Goal: Task Accomplishment & Management: Manage account settings

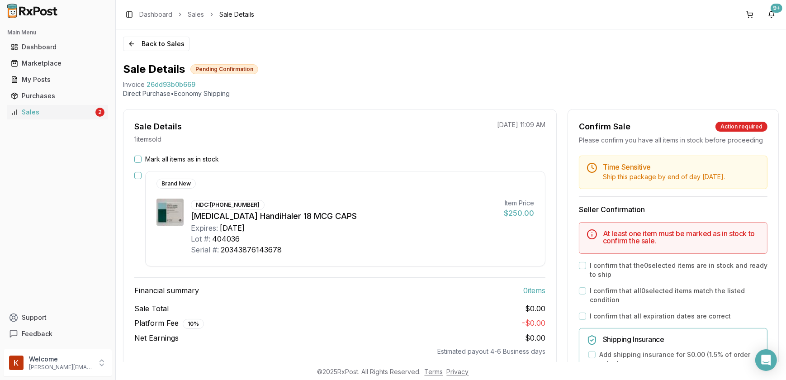
click at [140, 158] on button "Mark all items as in stock" at bounding box center [137, 158] width 7 height 7
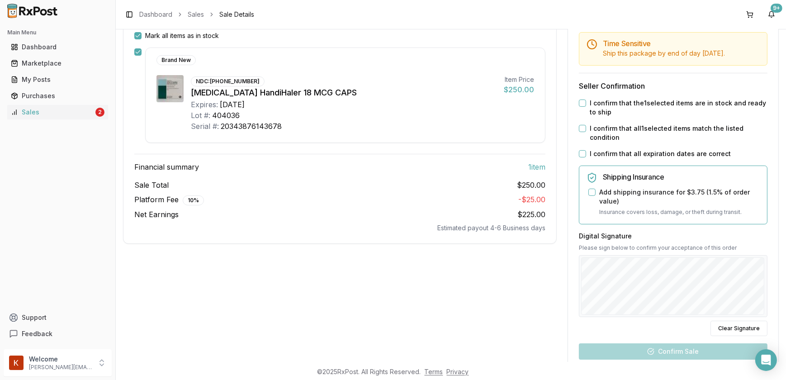
scroll to position [123, 0]
click at [584, 113] on div "I confirm that the 1 selected items are in stock and ready to ship" at bounding box center [673, 108] width 188 height 18
drag, startPoint x: 579, startPoint y: 110, endPoint x: 583, endPoint y: 114, distance: 5.8
click at [580, 107] on button "I confirm that the 1 selected items are in stock and ready to ship" at bounding box center [582, 103] width 7 height 7
click at [579, 132] on button "I confirm that all 1 selected items match the listed condition" at bounding box center [582, 128] width 7 height 7
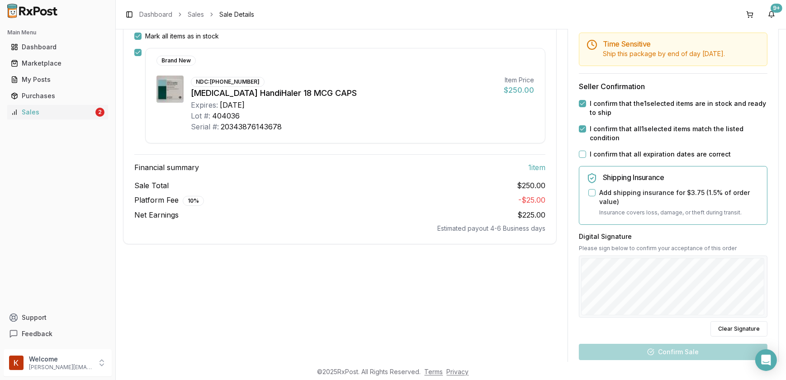
click at [579, 158] on button "I confirm that all expiration dates are correct" at bounding box center [582, 154] width 7 height 7
click at [592, 196] on button "Add shipping insurance for $3.75 ( 1.5 % of order value)" at bounding box center [591, 192] width 7 height 7
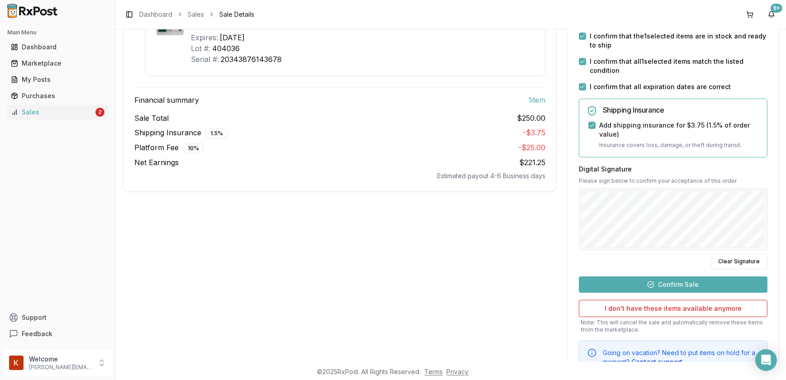
scroll to position [205, 0]
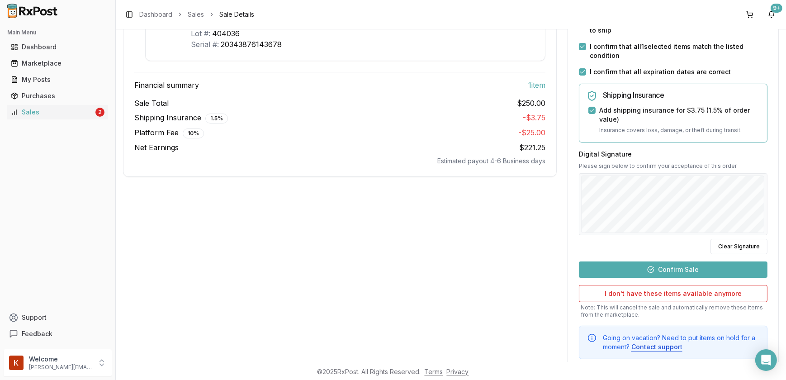
click at [676, 278] on button "Confirm Sale" at bounding box center [673, 269] width 188 height 16
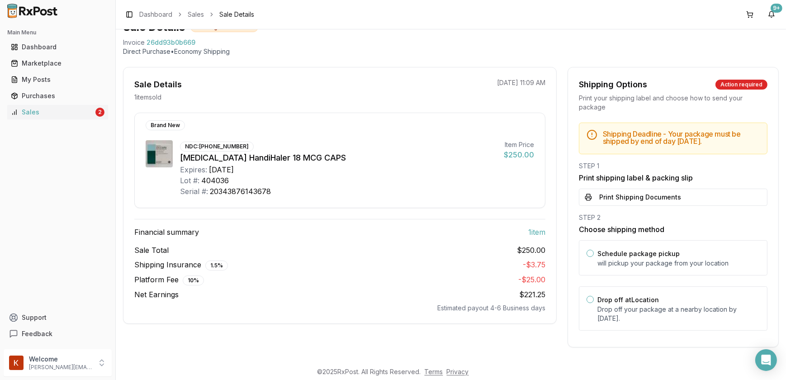
scroll to position [48, 0]
click at [629, 196] on button "Print Shipping Documents" at bounding box center [673, 196] width 188 height 17
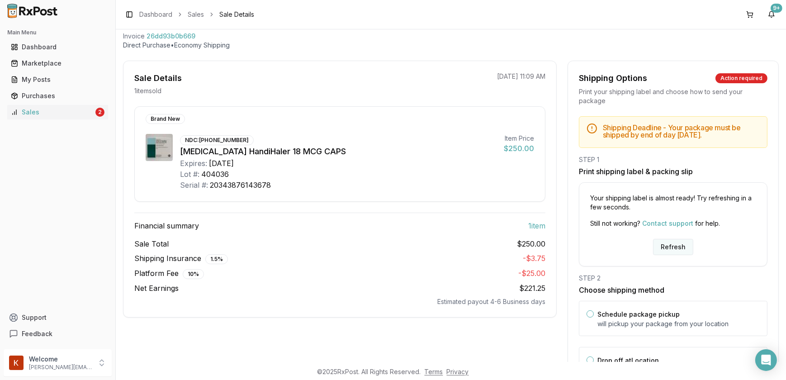
click at [673, 247] on button "Refresh" at bounding box center [673, 247] width 40 height 16
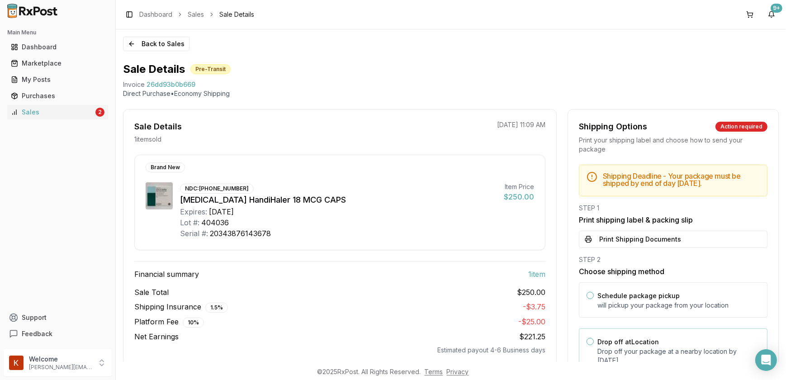
click at [589, 345] on button "Drop off at Location" at bounding box center [589, 341] width 7 height 7
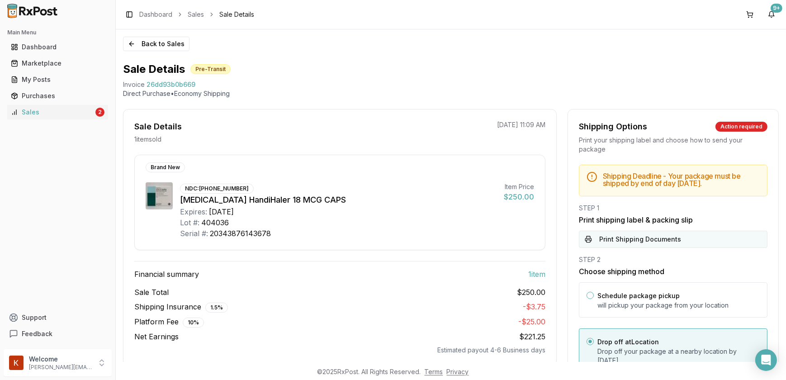
click at [658, 245] on button "Print Shipping Documents" at bounding box center [673, 239] width 188 height 17
